Goal: Navigation & Orientation: Find specific page/section

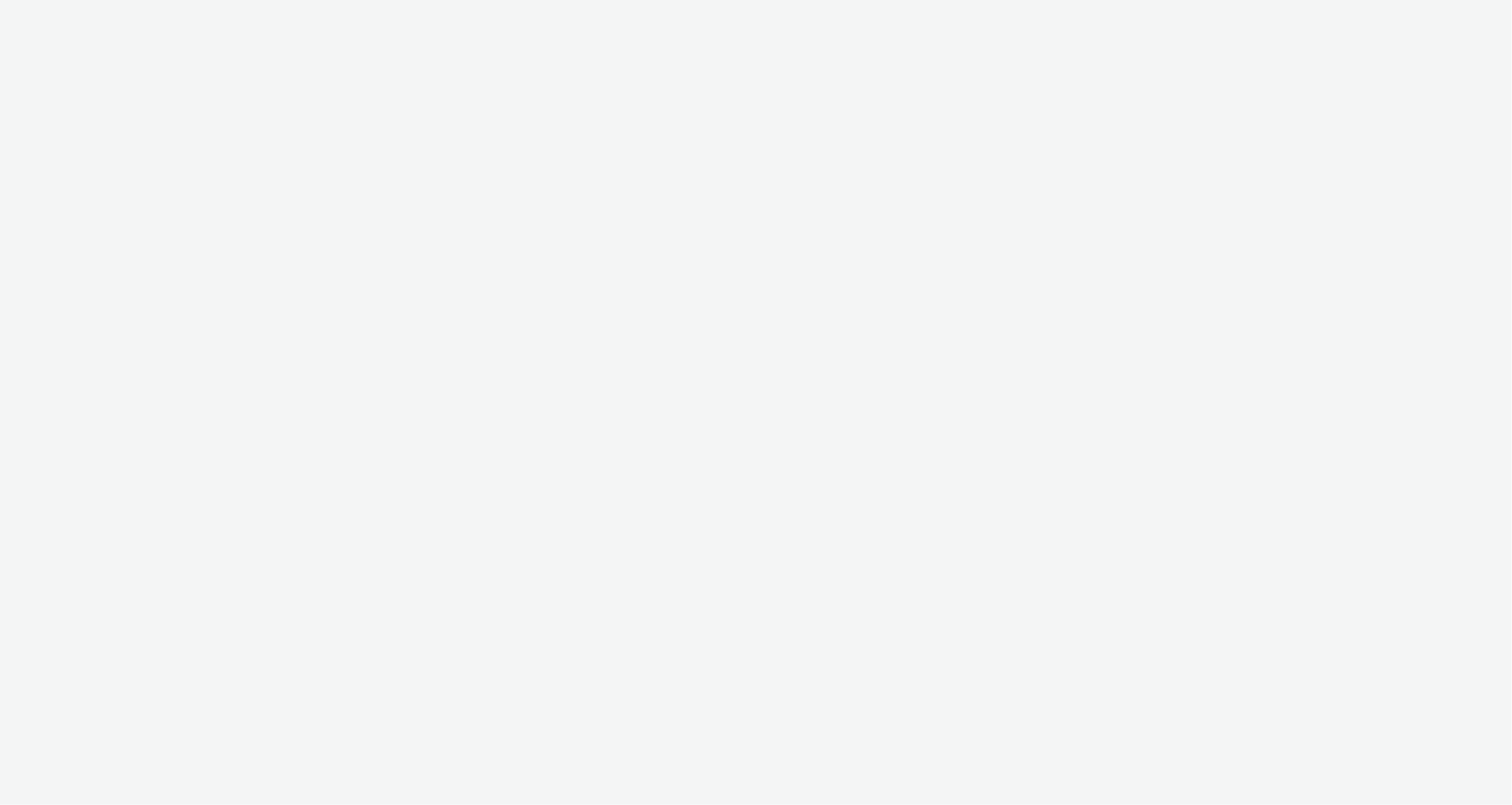
select select "6e0321bb-fa4f-48a7-92b5-065ad1241cb4"
select select "7d7b5aff-eb10-49ff-9fb4-161712d76f47"
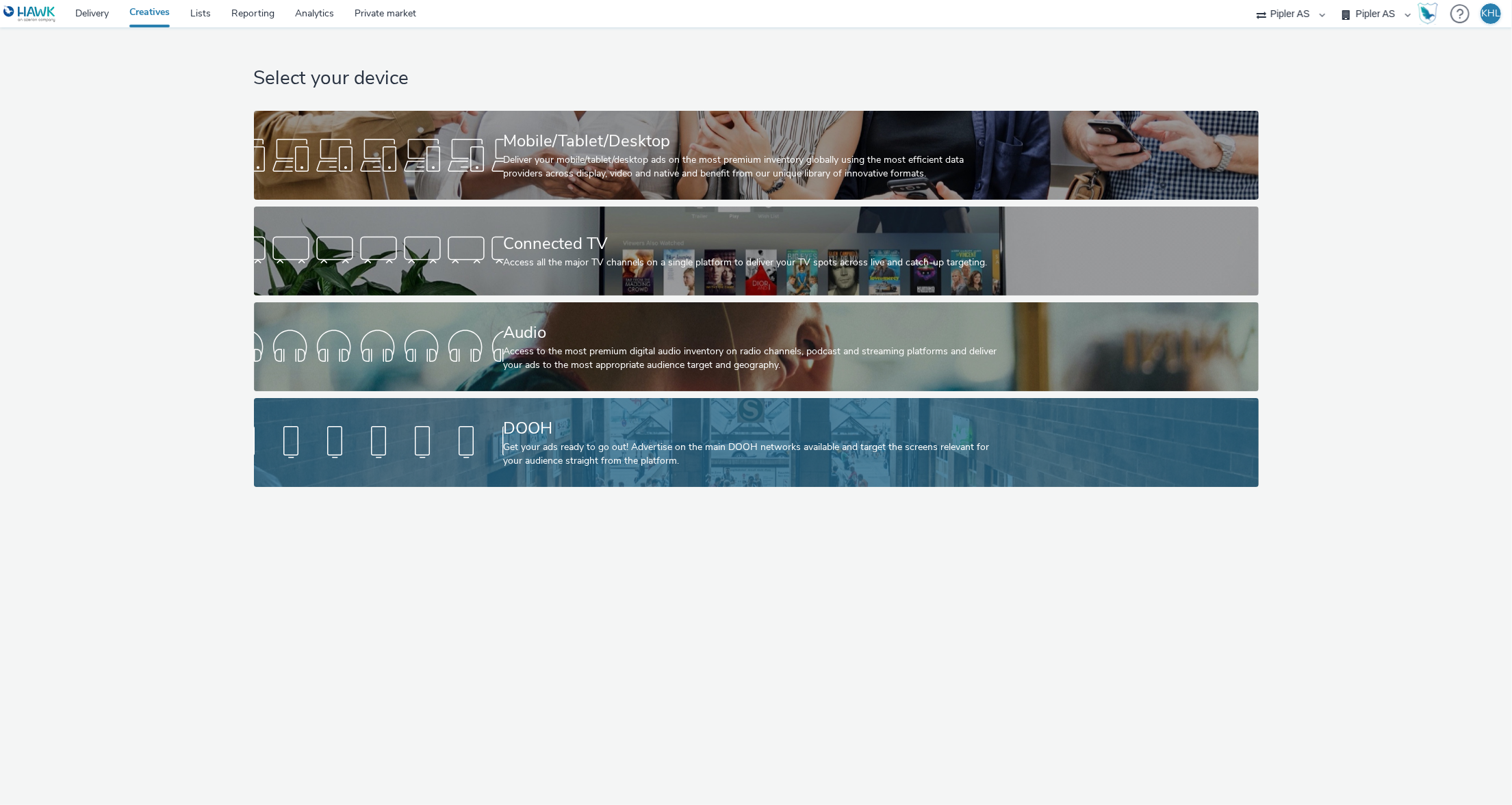
click at [467, 427] on div at bounding box center [379, 442] width 250 height 44
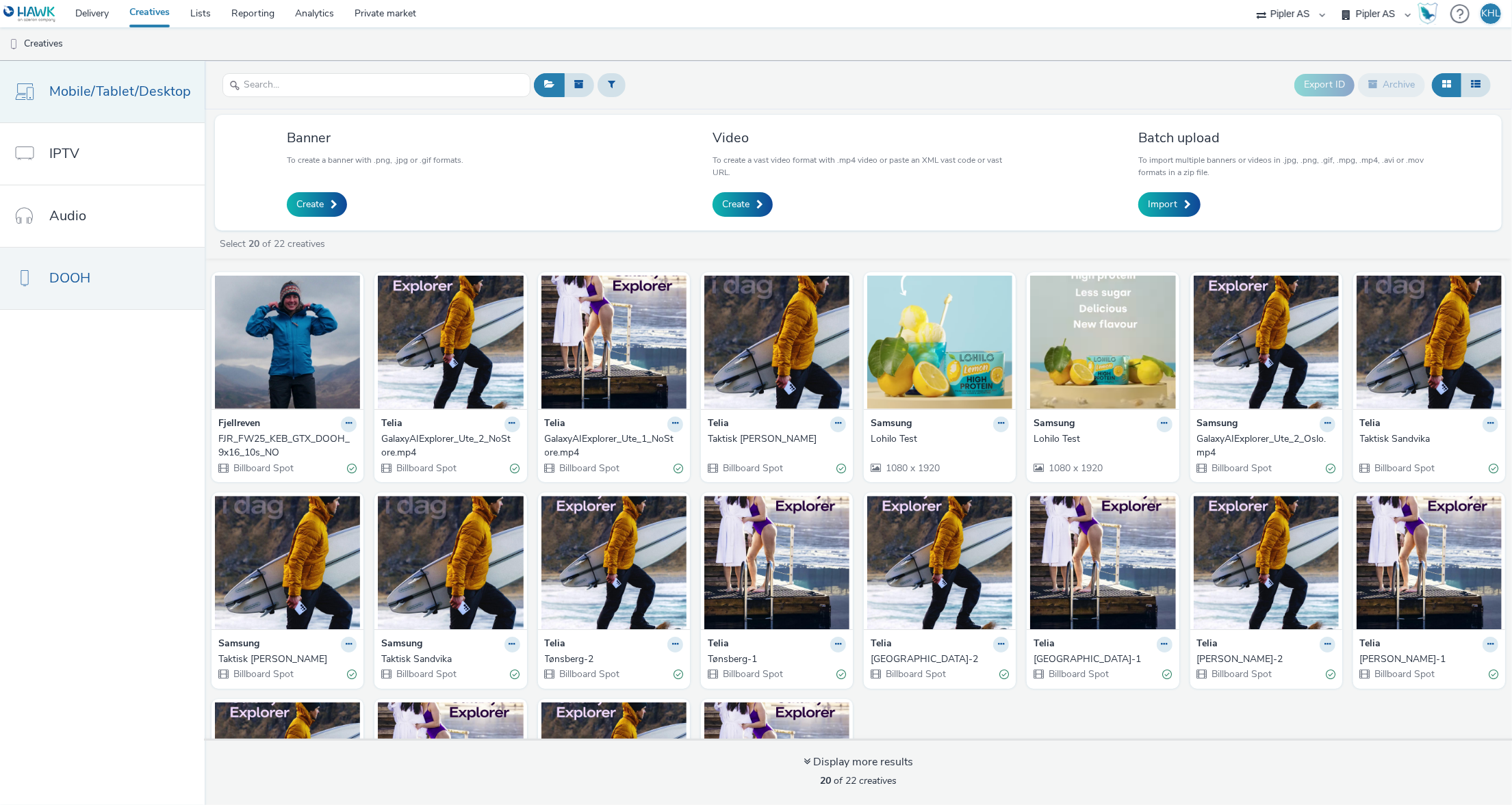
click at [118, 90] on span "Mobile/Tablet/Desktop" at bounding box center [120, 91] width 142 height 20
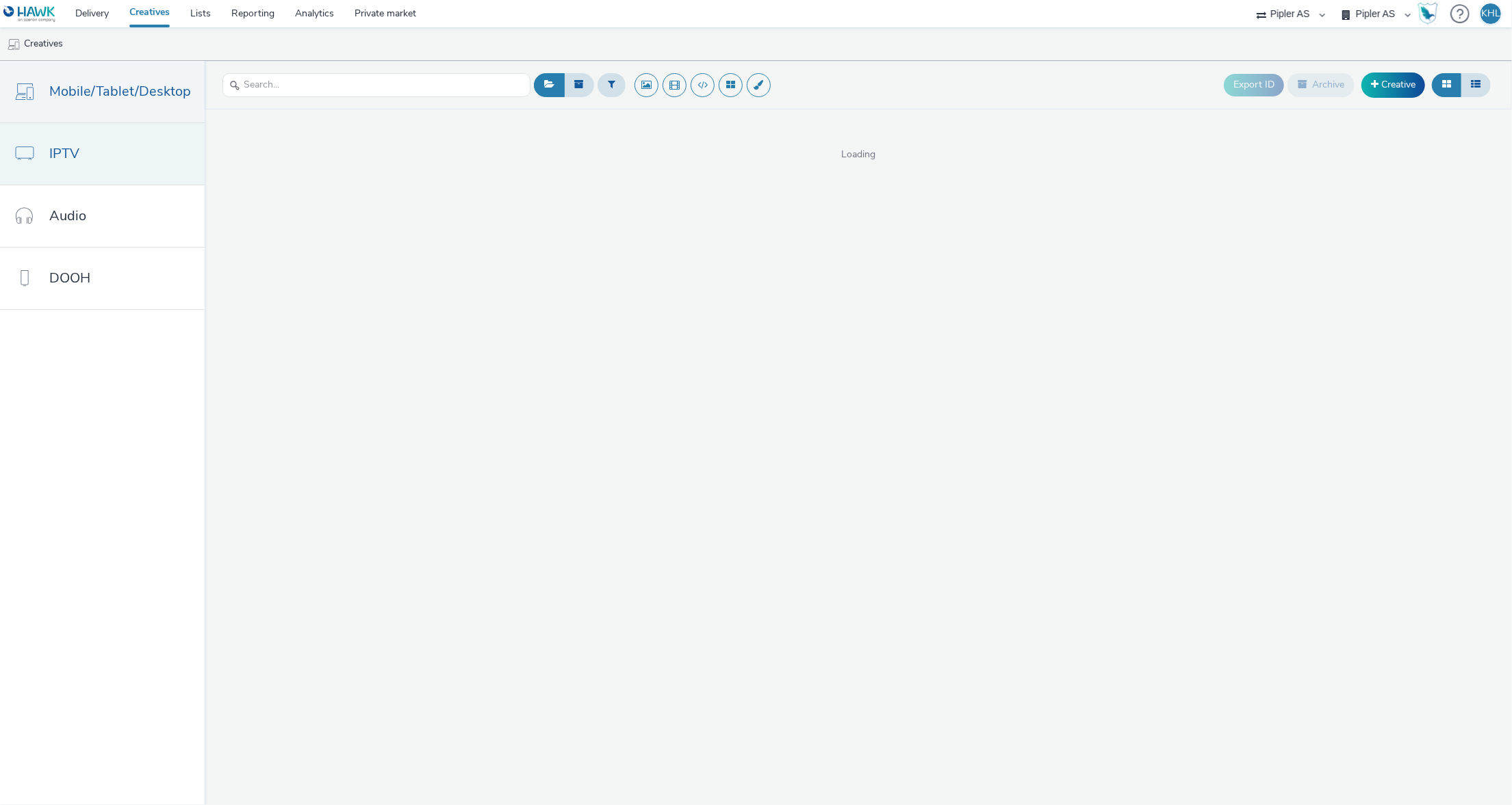
click at [122, 165] on link "IPTV" at bounding box center [102, 154] width 205 height 61
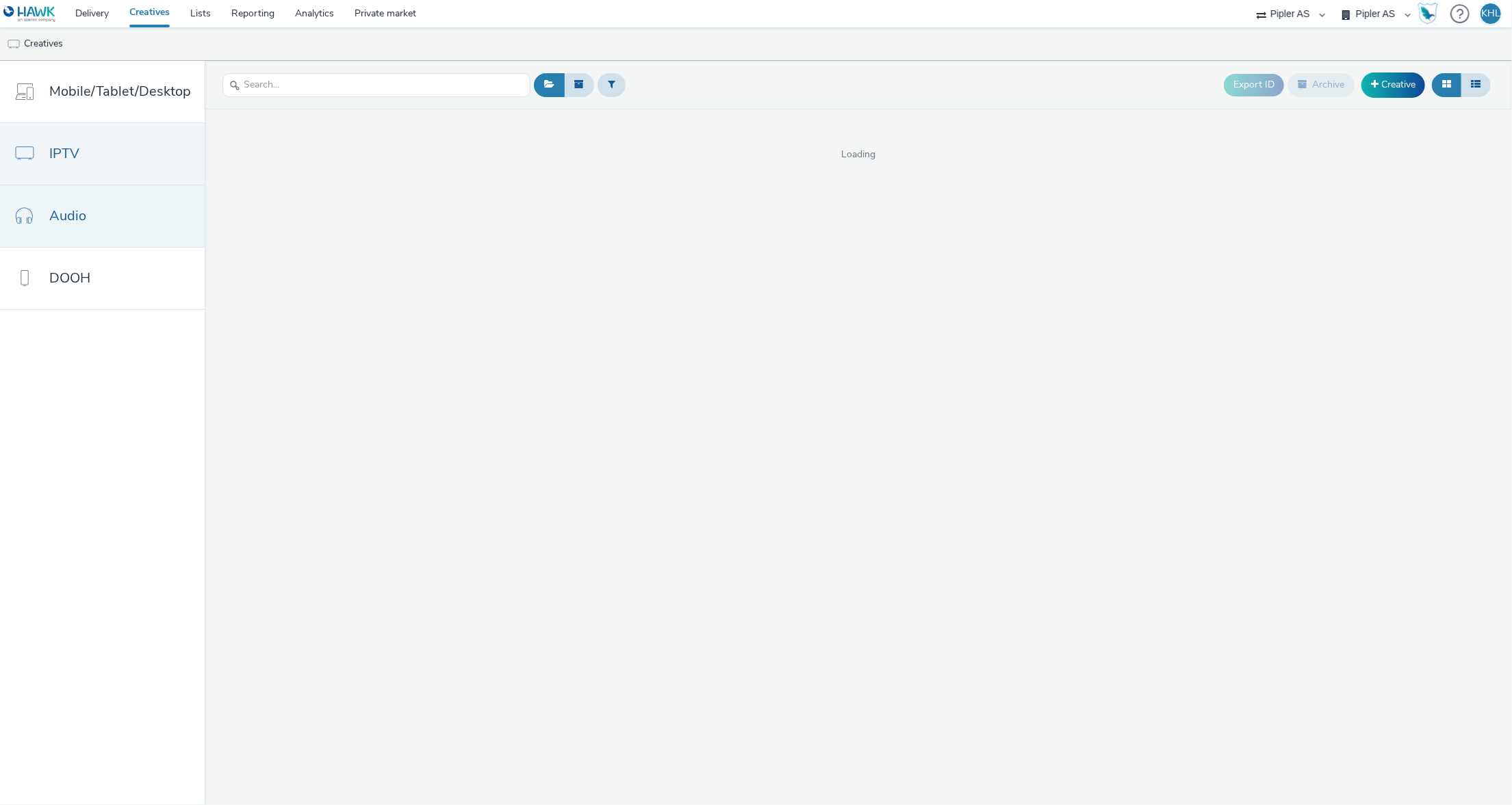
click at [122, 215] on link "Audio" at bounding box center [102, 216] width 205 height 61
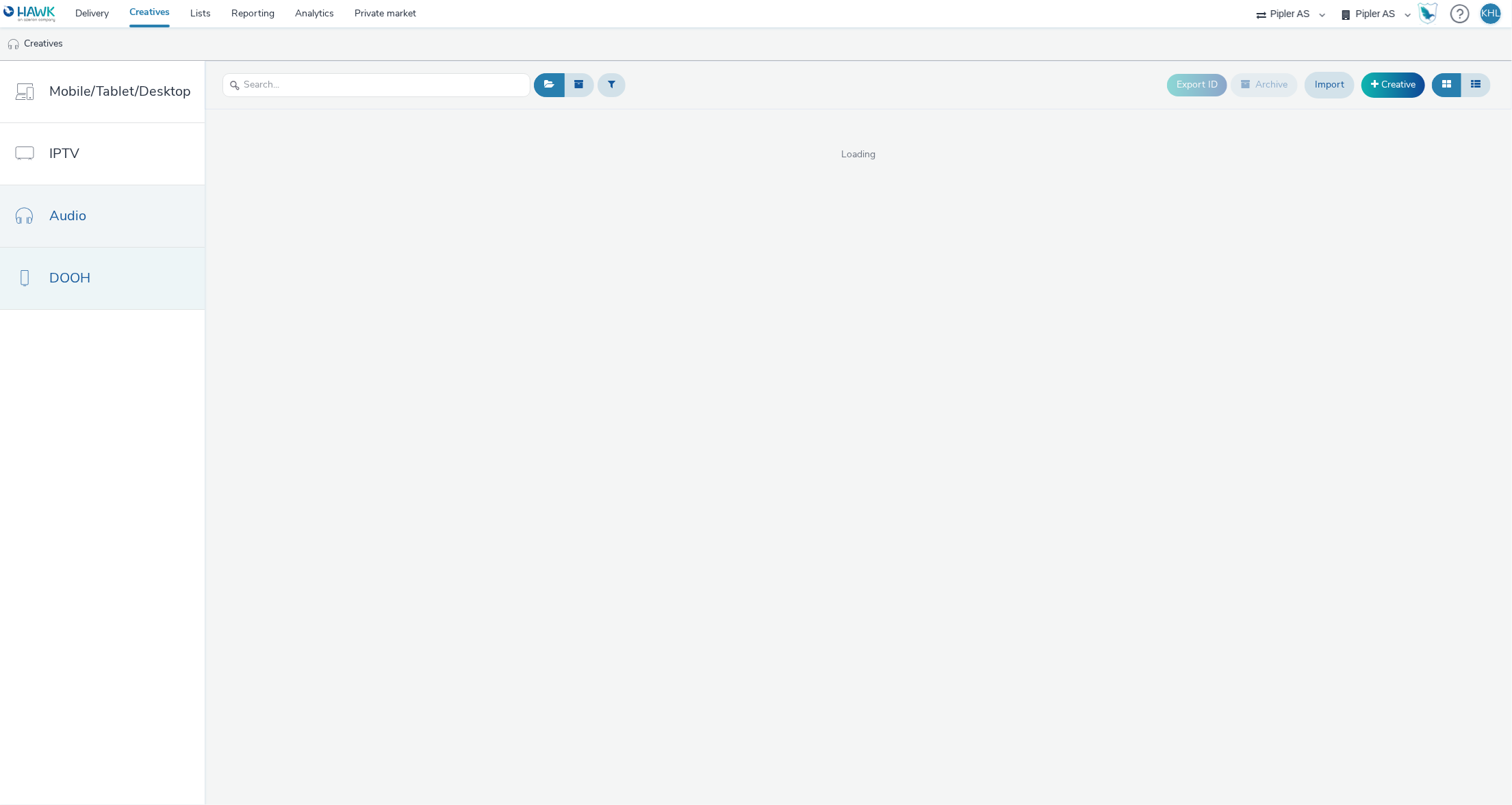
click at [110, 277] on link "DOOH" at bounding box center [102, 278] width 205 height 61
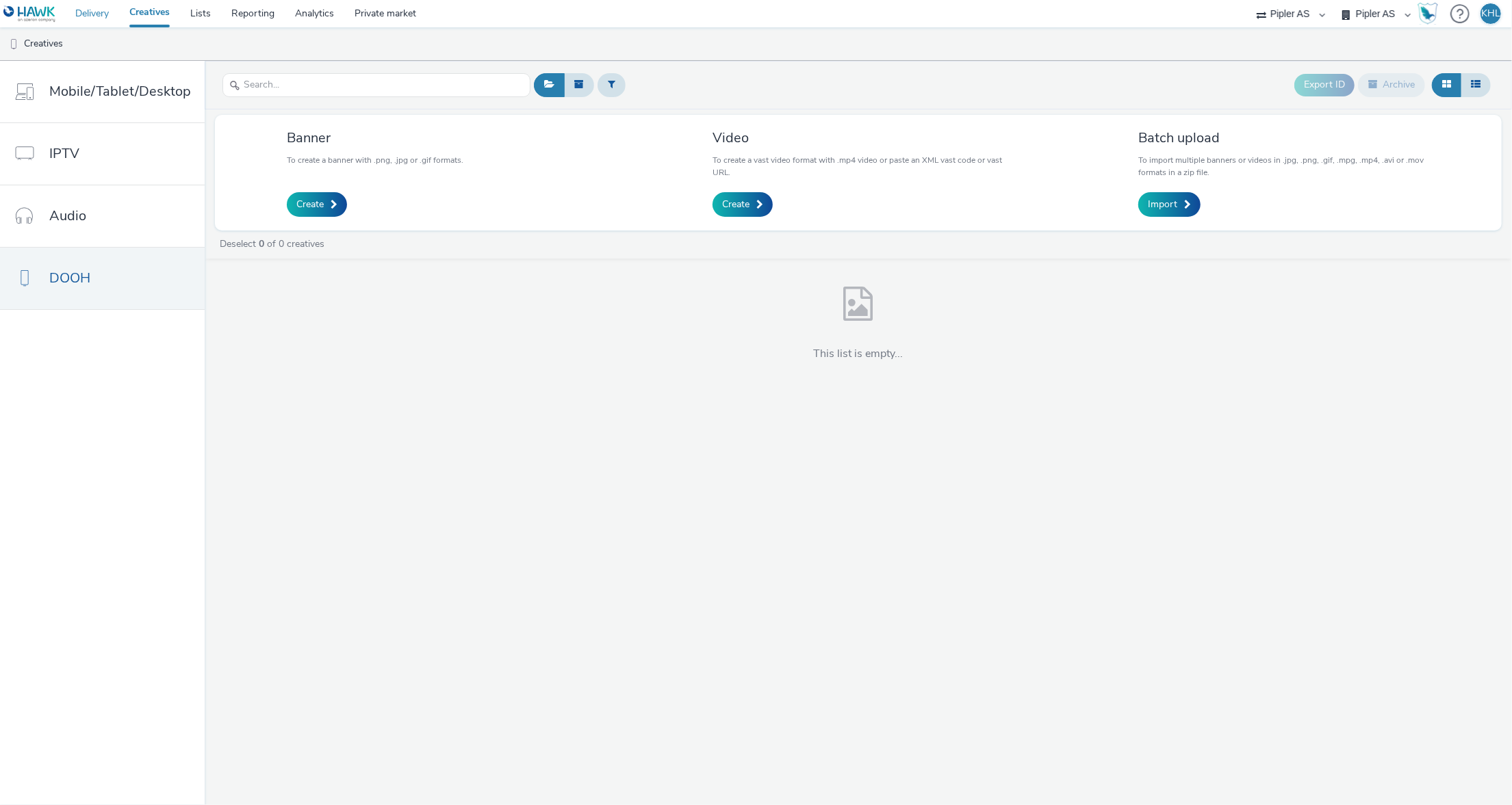
click at [101, 12] on link "Delivery" at bounding box center [92, 13] width 54 height 27
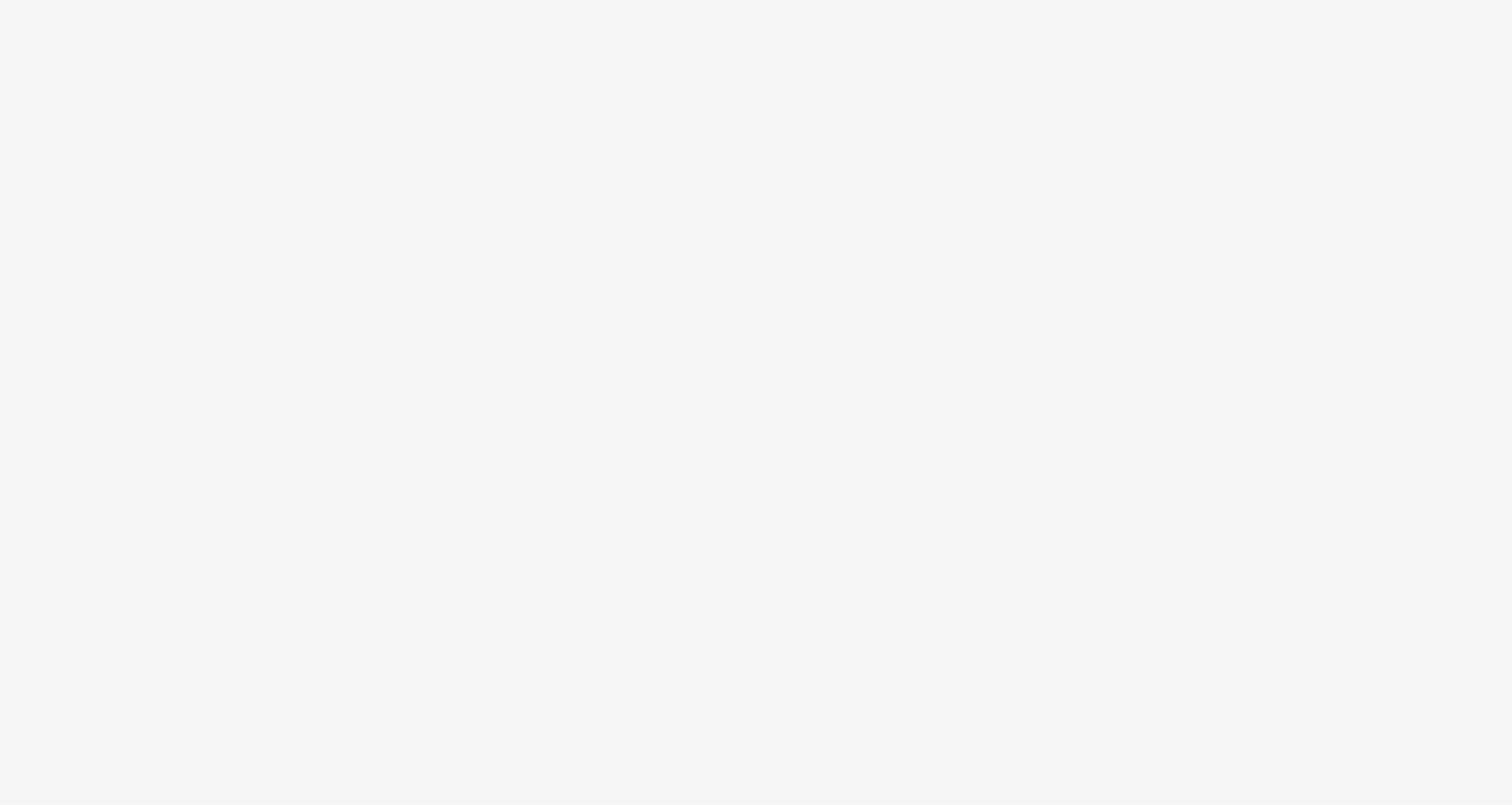
select select "6e0321bb-fa4f-48a7-92b5-065ad1241cb4"
select select "7d7b5aff-eb10-49ff-9fb4-161712d76f47"
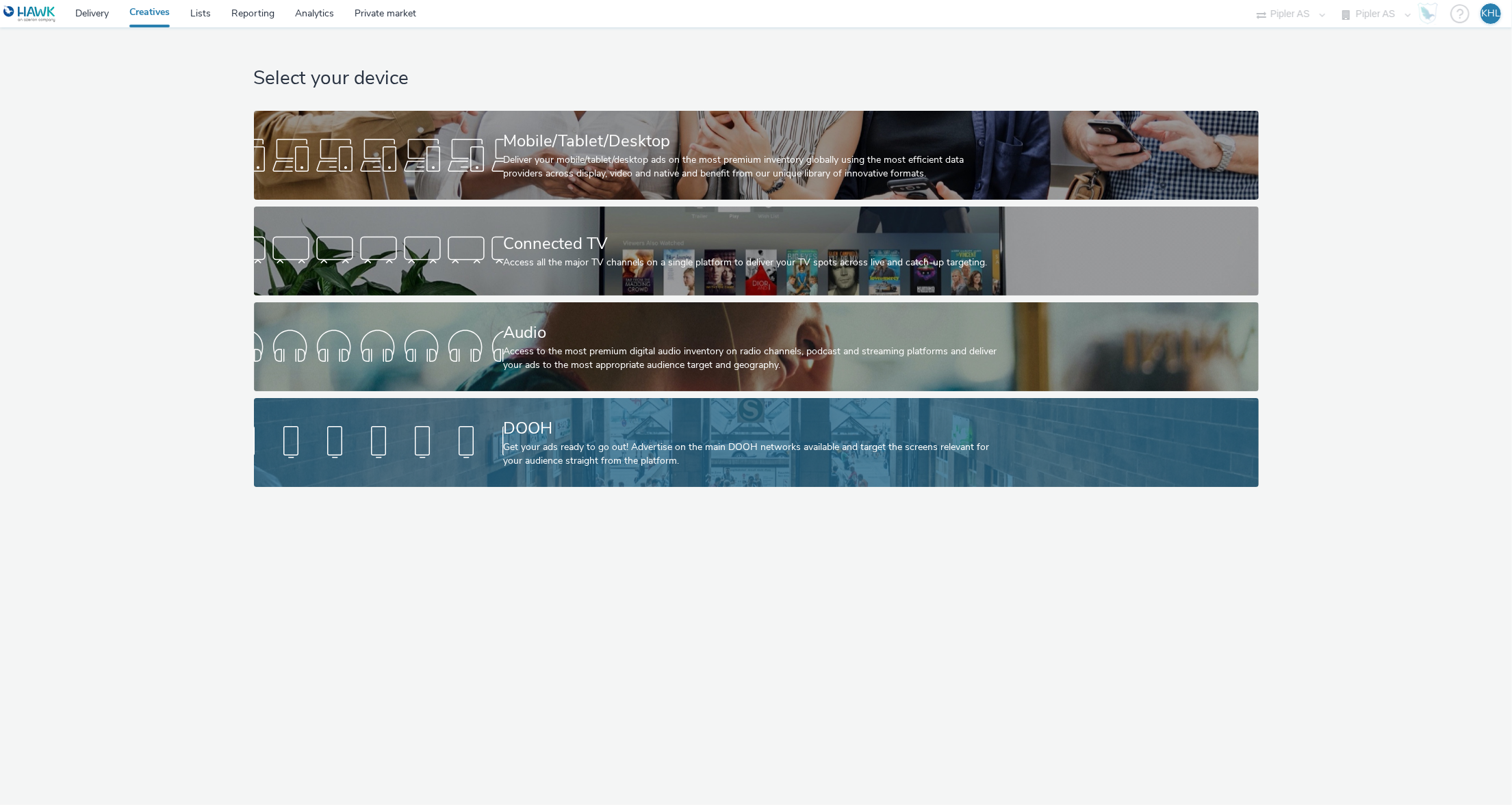
click at [516, 427] on div "DOOH" at bounding box center [754, 428] width 500 height 24
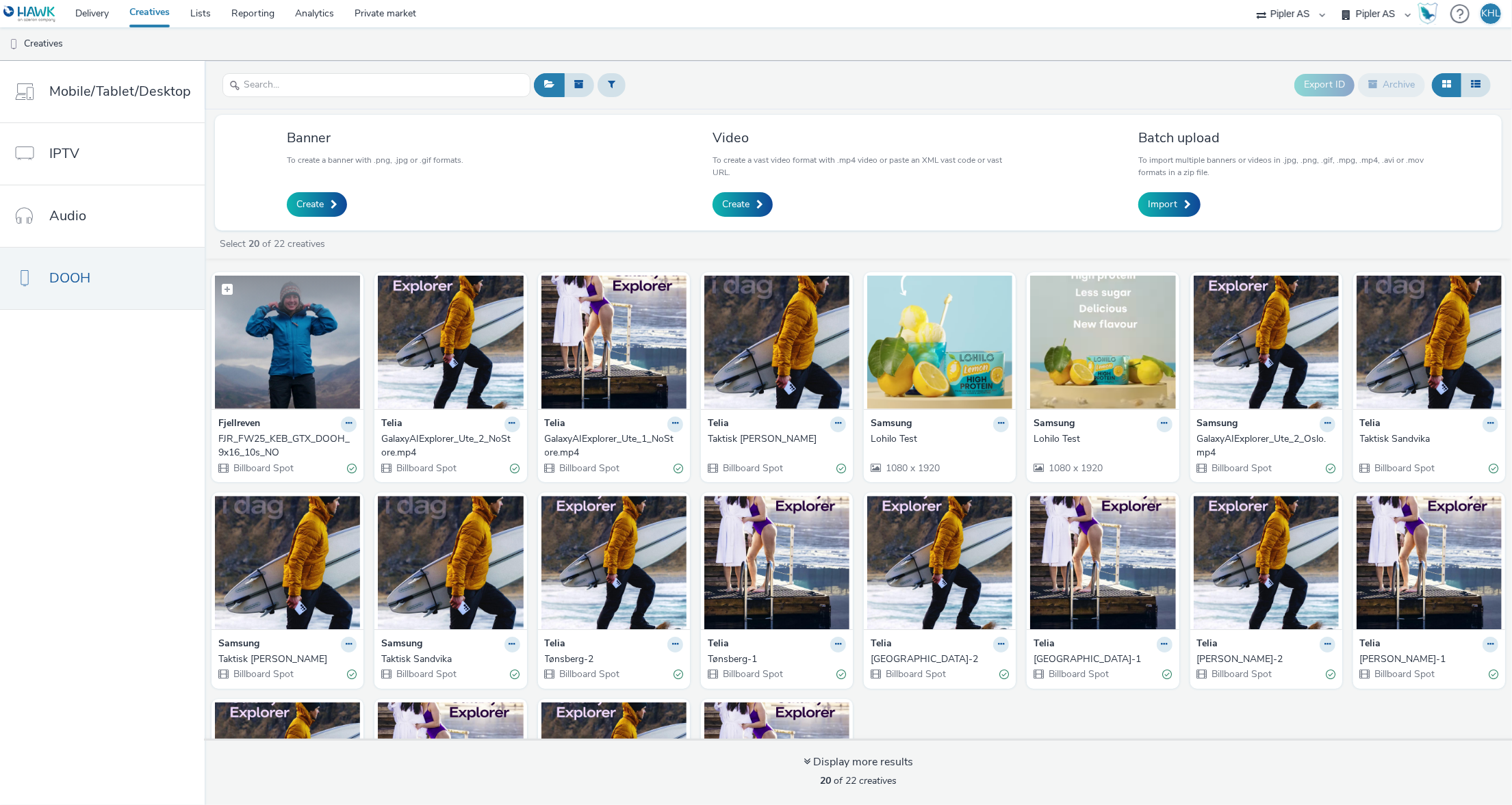
click at [324, 382] on img at bounding box center [288, 343] width 145 height 134
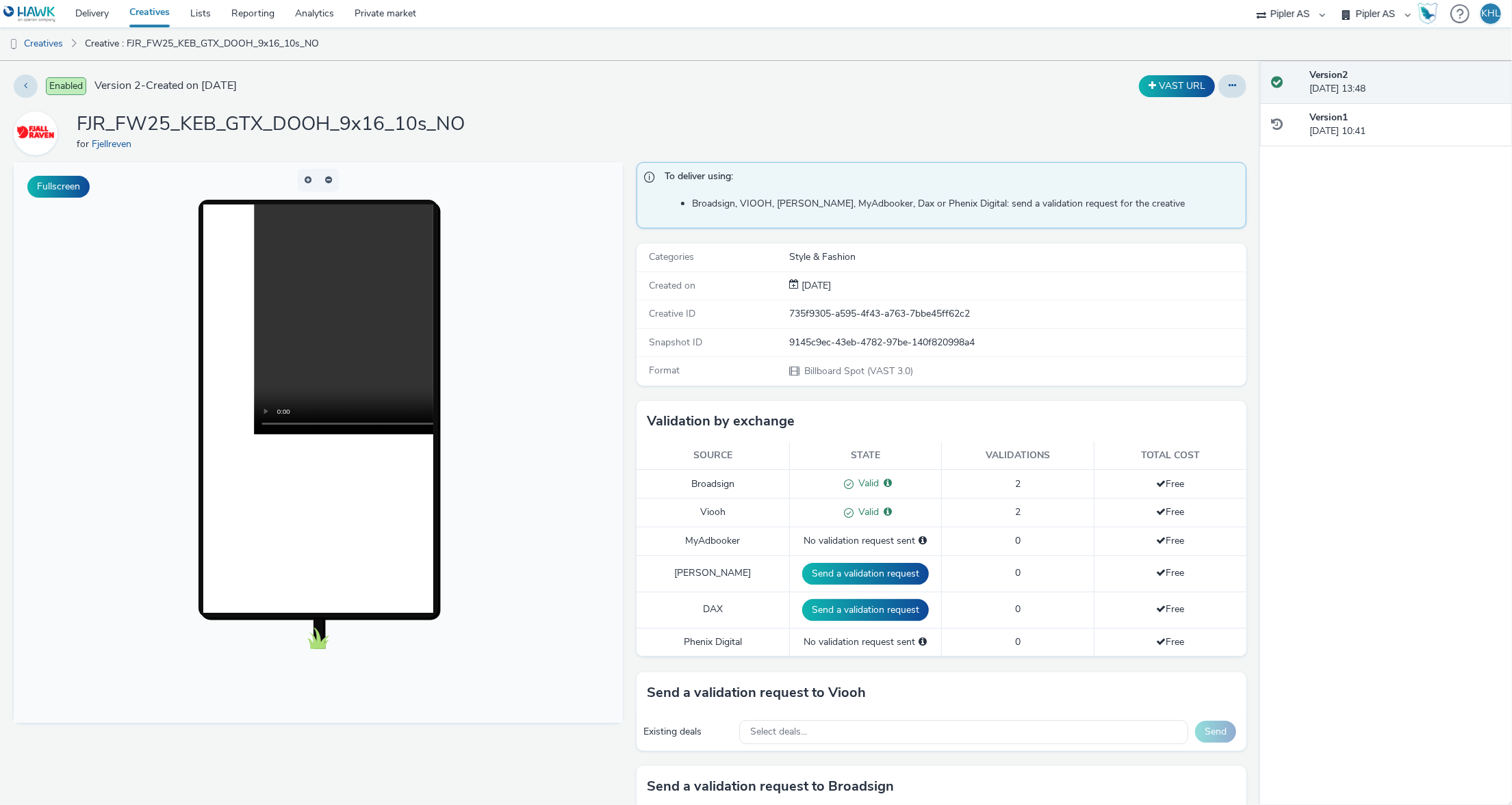
click at [330, 319] on video at bounding box center [484, 319] width 460 height 230
click at [269, 423] on video at bounding box center [484, 319] width 460 height 230
click at [82, 15] on link "Delivery" at bounding box center [92, 13] width 54 height 27
